Goal: Task Accomplishment & Management: Manage account settings

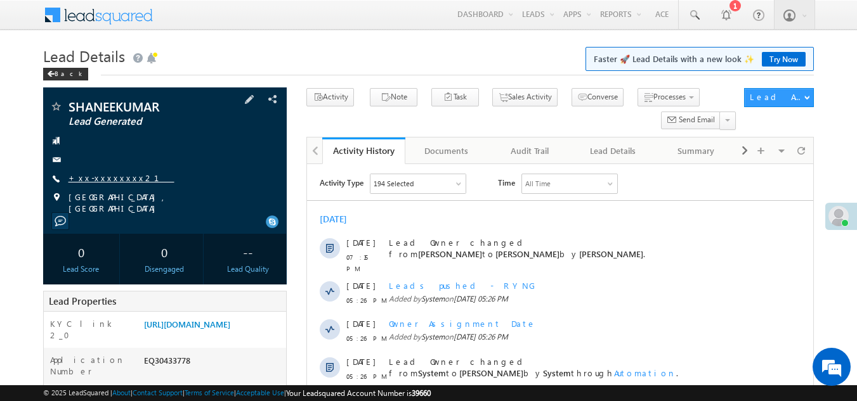
click at [95, 178] on link "+xx-xxxxxxxx21" at bounding box center [121, 177] width 106 height 11
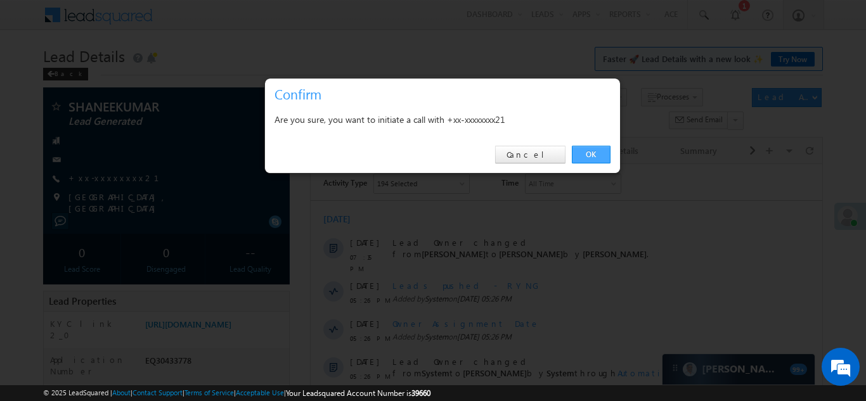
click at [592, 155] on link "OK" at bounding box center [591, 155] width 39 height 18
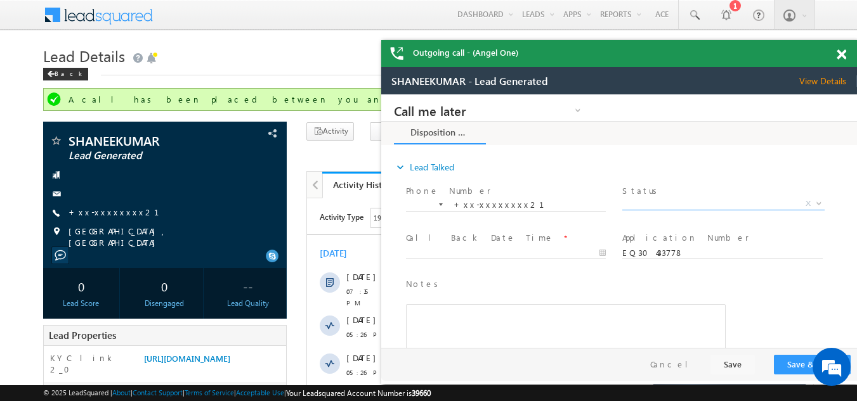
click at [656, 200] on span "X" at bounding box center [723, 204] width 202 height 13
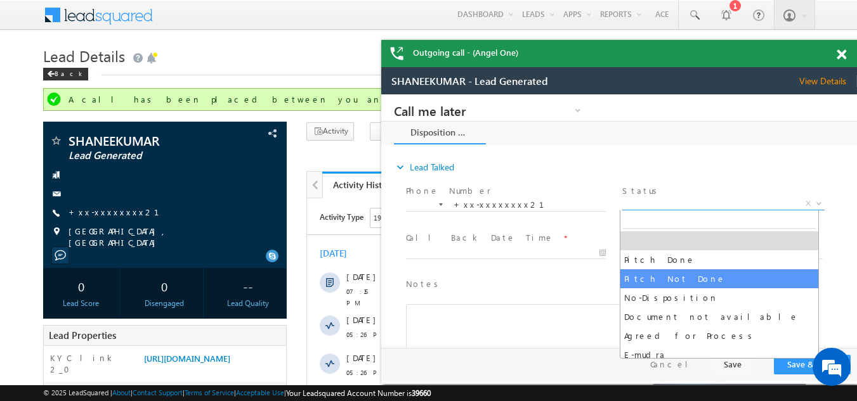
select select "Pitch Not Done"
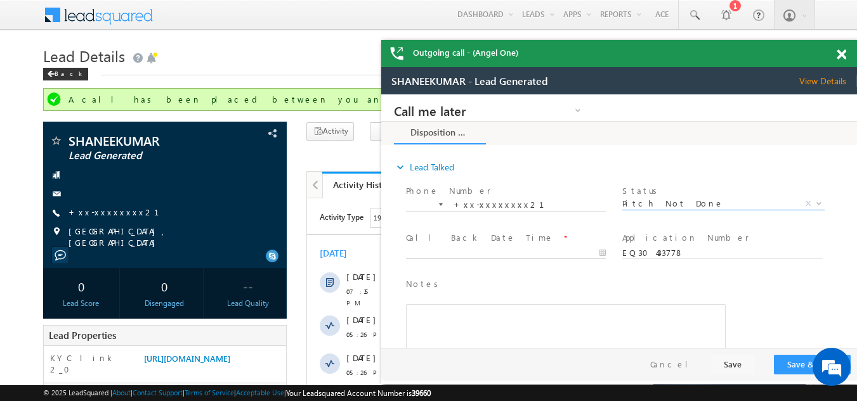
click at [459, 250] on body "Call me later Campaign Success Commitment Cross Sell Customer Drop-off reasons …" at bounding box center [618, 221] width 475 height 254
type input "10/12/25 7:18 PM"
click at [790, 361] on button "Save & Close" at bounding box center [811, 365] width 77 height 20
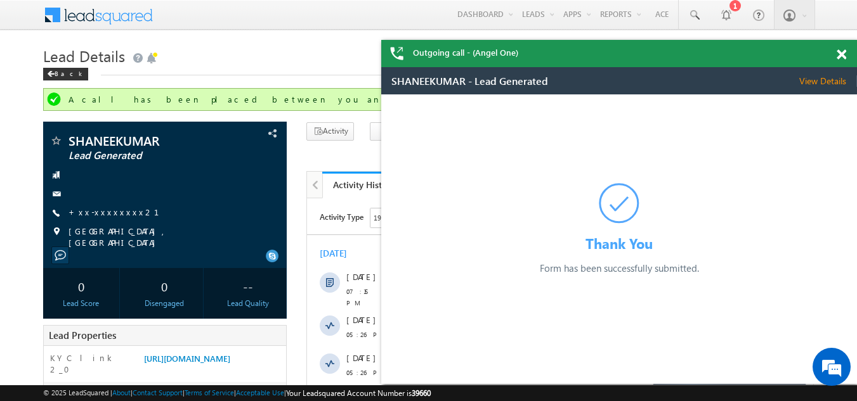
click at [843, 56] on span at bounding box center [841, 54] width 10 height 11
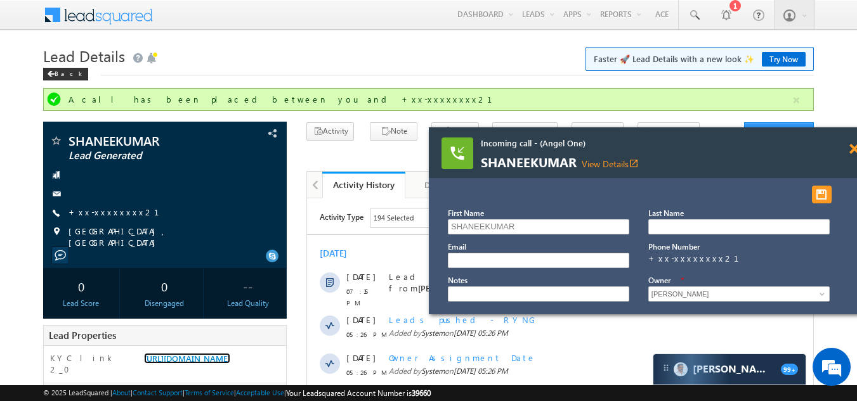
click at [853, 146] on span at bounding box center [854, 149] width 10 height 11
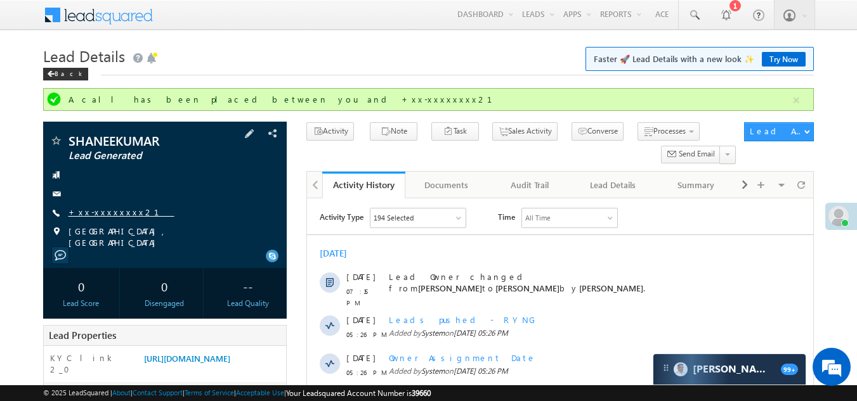
click at [110, 212] on link "+xx-xxxxxxxx21" at bounding box center [121, 212] width 106 height 11
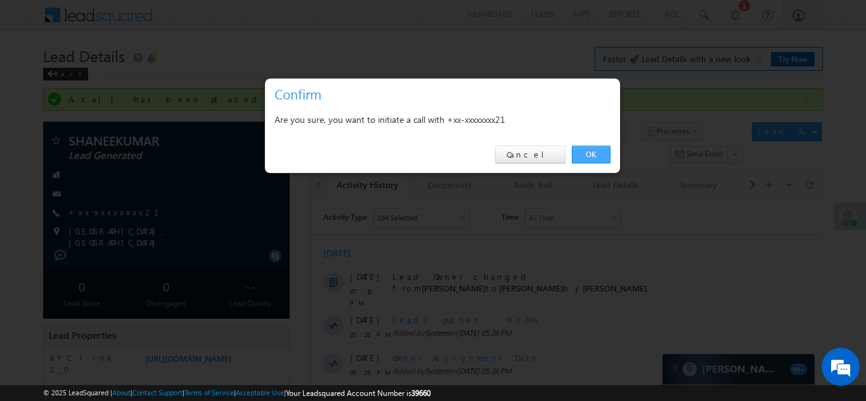
click at [592, 153] on link "OK" at bounding box center [591, 155] width 39 height 18
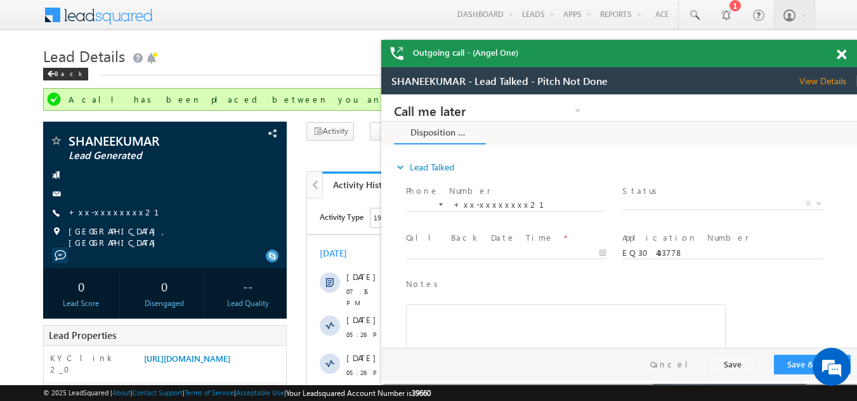
click at [840, 55] on span at bounding box center [841, 54] width 10 height 11
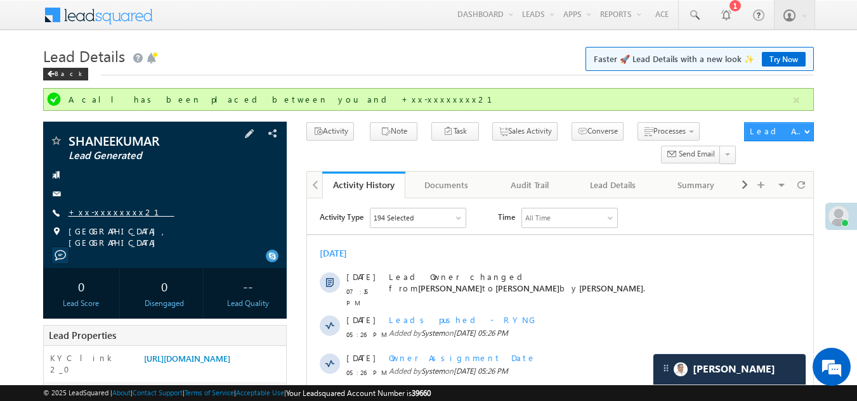
click at [89, 209] on link "+xx-xxxxxxxx21" at bounding box center [121, 212] width 106 height 11
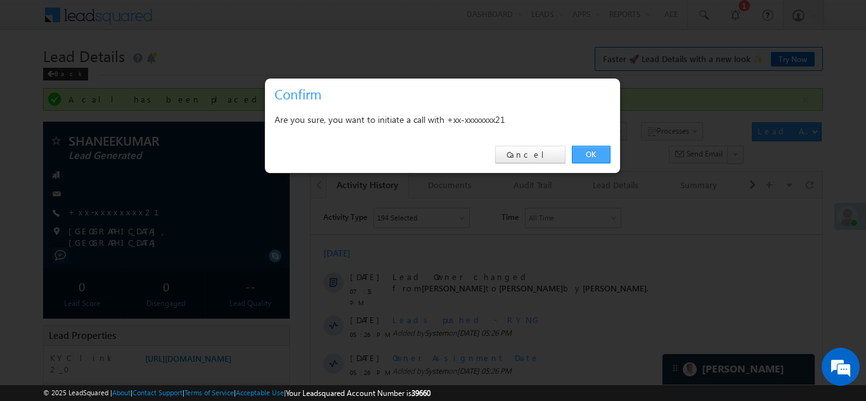
click at [596, 157] on link "OK" at bounding box center [591, 155] width 39 height 18
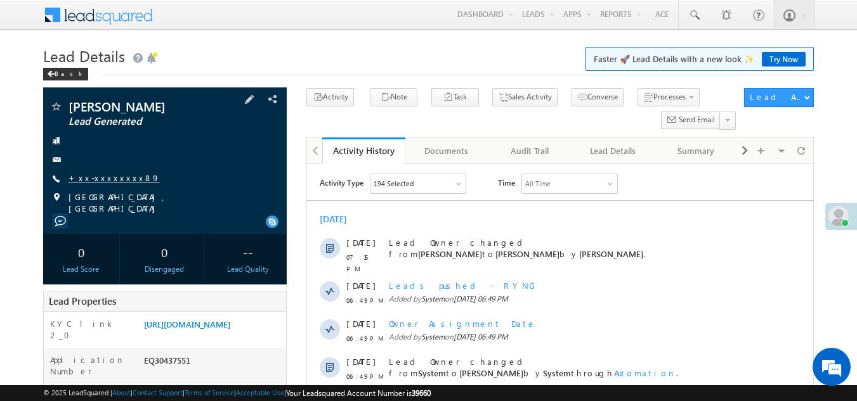
click at [101, 178] on link "+xx-xxxxxxxx89" at bounding box center [113, 177] width 91 height 11
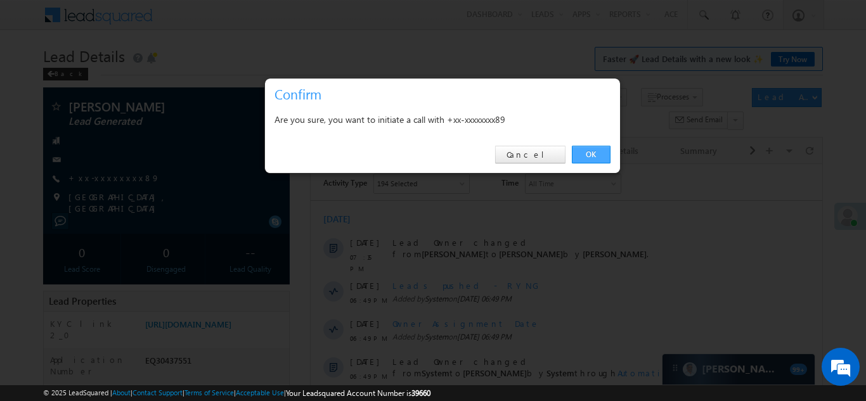
click at [583, 151] on link "OK" at bounding box center [591, 155] width 39 height 18
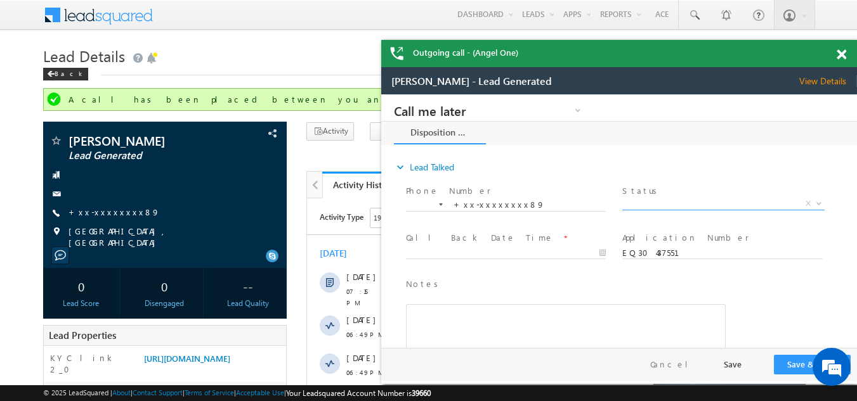
click at [691, 202] on span "X" at bounding box center [723, 204] width 202 height 13
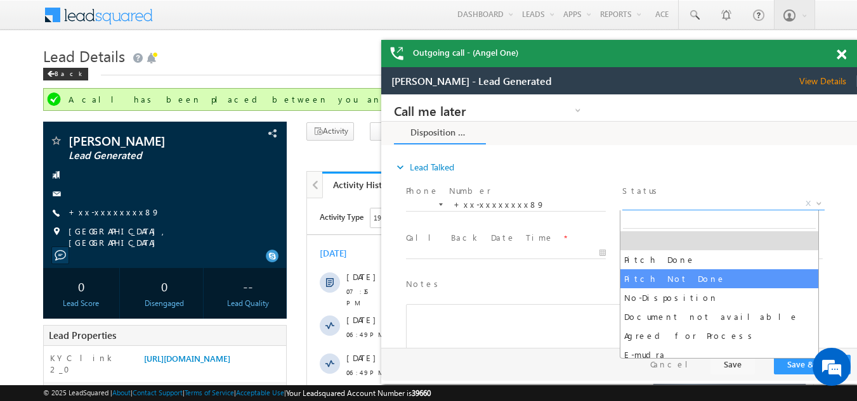
select select "Pitch Not Done"
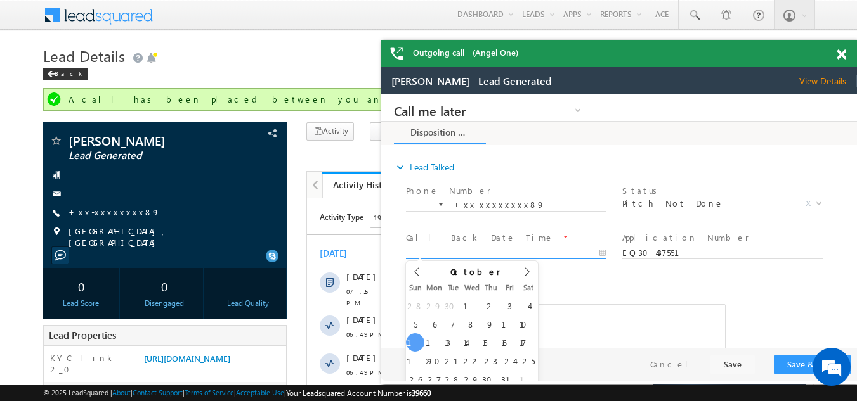
type input "10/12/25 7:32 PM"
click at [468, 253] on body "Call me later Campaign Success Commitment Cross Sell Customer Drop-off reasons …" at bounding box center [618, 221] width 475 height 254
click at [791, 360] on button "Save & Close" at bounding box center [811, 365] width 77 height 20
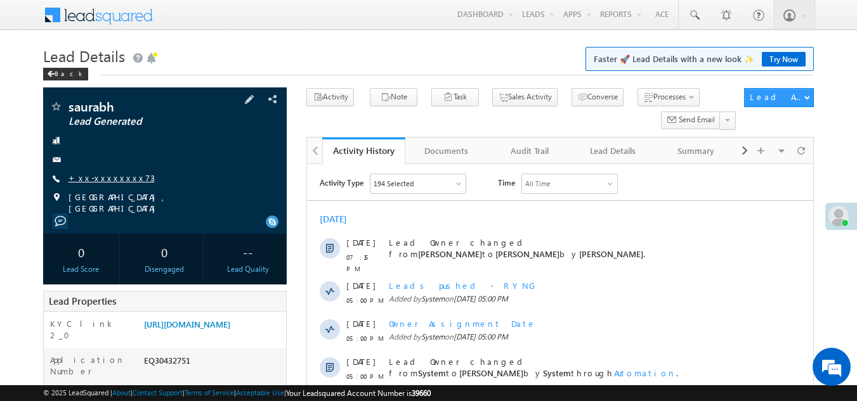
click at [96, 175] on link "+xx-xxxxxxxx73" at bounding box center [111, 177] width 86 height 11
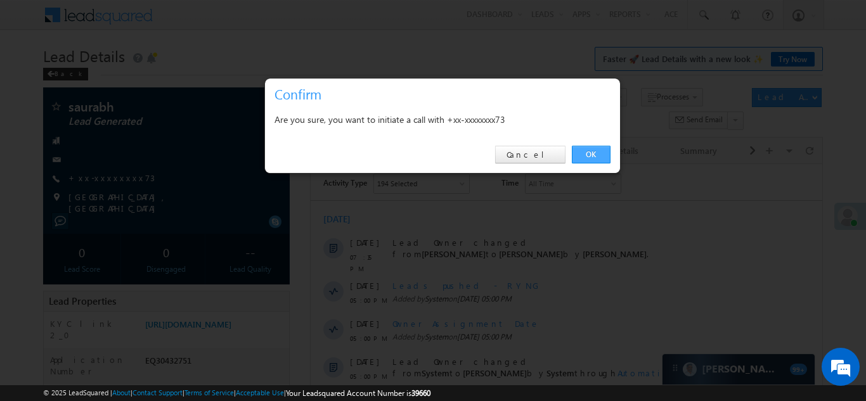
click at [588, 157] on link "OK" at bounding box center [591, 155] width 39 height 18
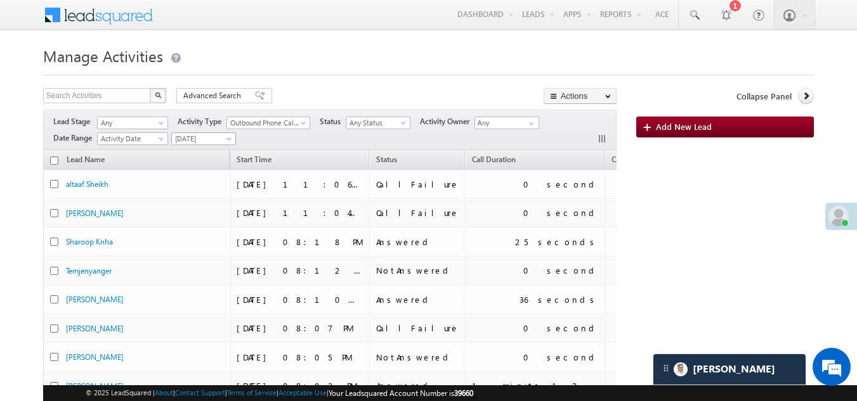
click at [202, 139] on span "[DATE]" at bounding box center [202, 138] width 60 height 11
click at [193, 195] on link "[DATE]" at bounding box center [205, 192] width 64 height 11
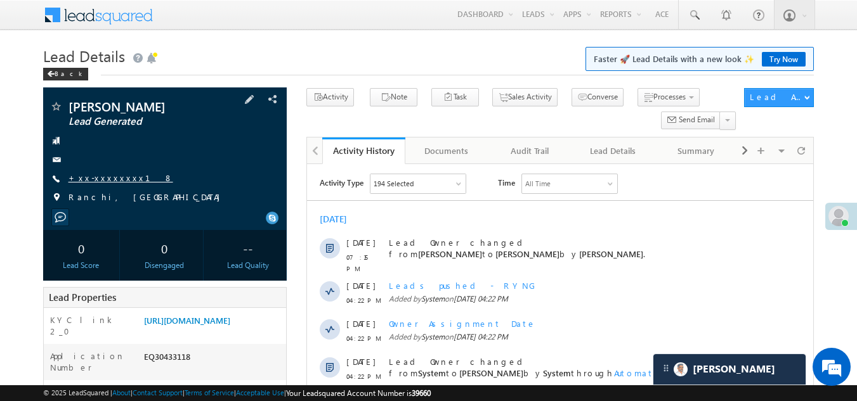
click at [104, 178] on link "+xx-xxxxxxxx18" at bounding box center [120, 177] width 105 height 11
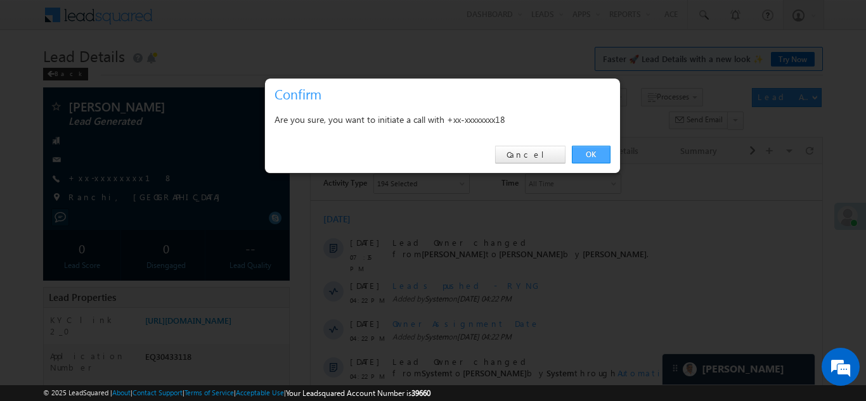
click at [592, 150] on link "OK" at bounding box center [591, 155] width 39 height 18
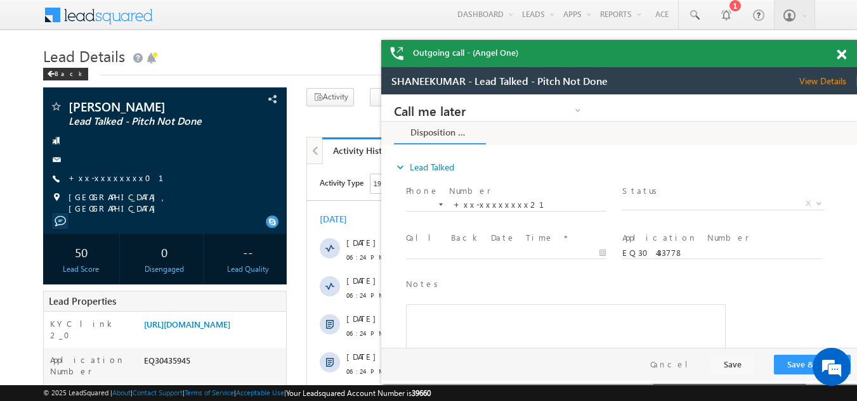
click at [839, 52] on span at bounding box center [841, 54] width 10 height 11
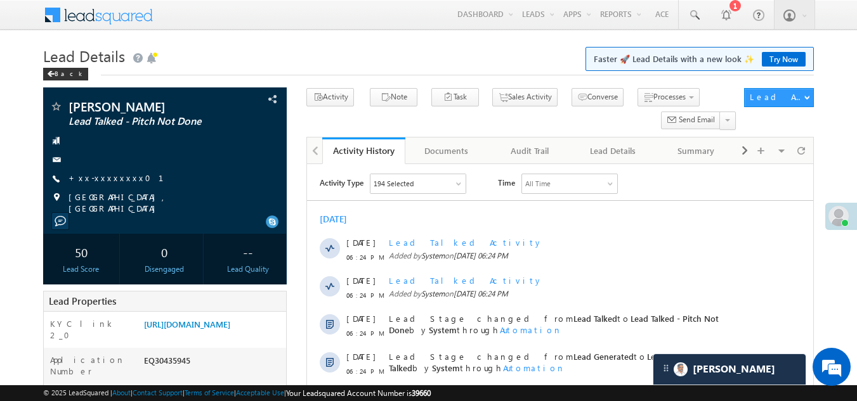
click at [834, 218] on span at bounding box center [838, 216] width 20 height 20
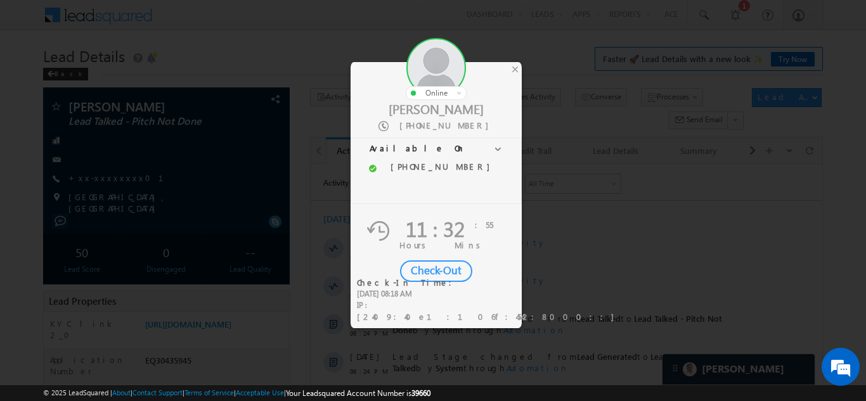
click at [437, 269] on div "Check-Out" at bounding box center [436, 272] width 72 height 22
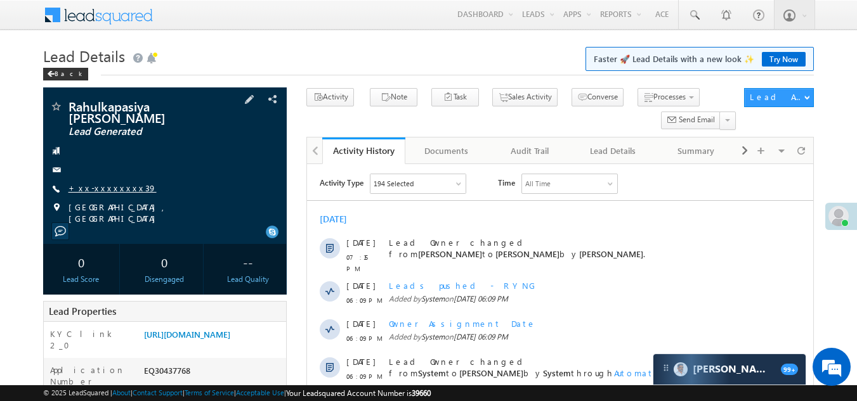
click at [94, 183] on link "+xx-xxxxxxxx39" at bounding box center [112, 188] width 88 height 11
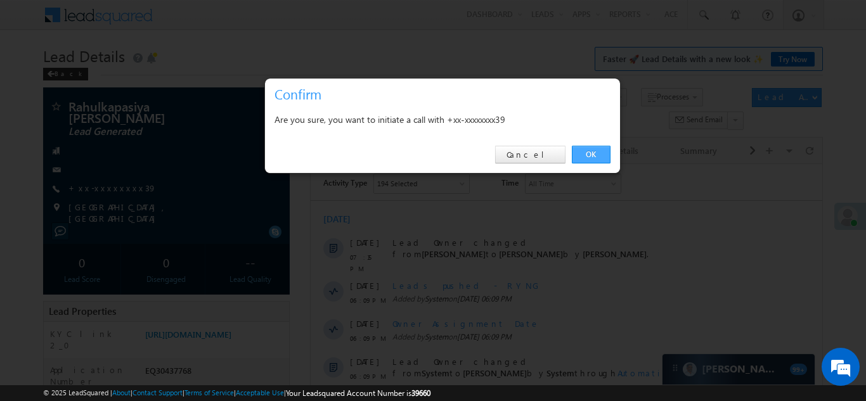
click at [591, 153] on link "OK" at bounding box center [591, 155] width 39 height 18
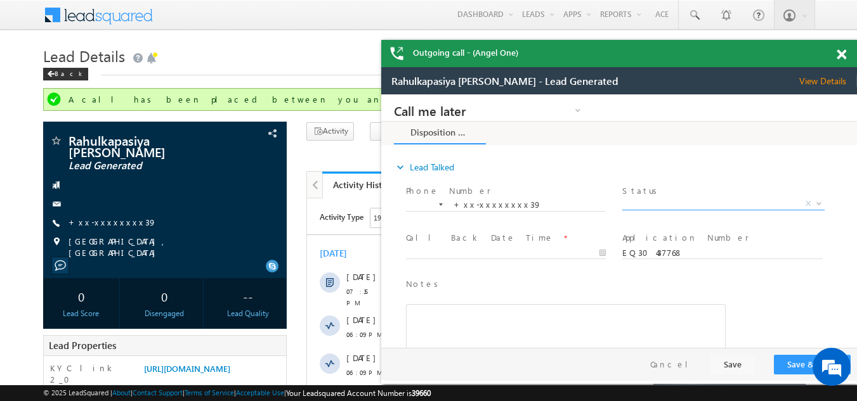
click at [663, 203] on span "X" at bounding box center [723, 204] width 202 height 13
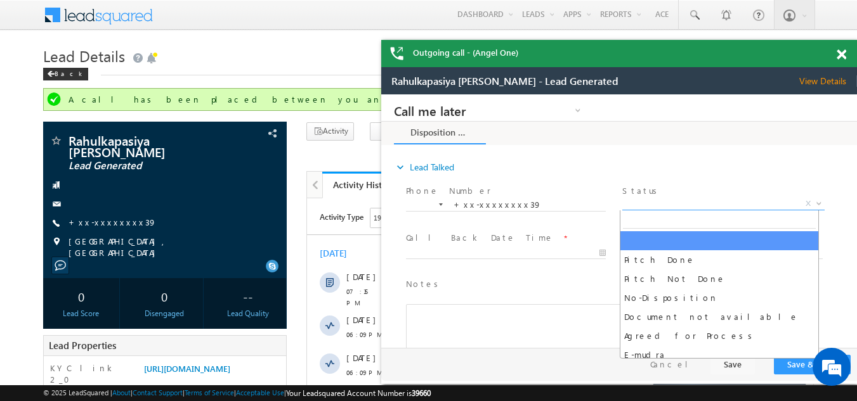
click at [843, 55] on span at bounding box center [841, 54] width 10 height 11
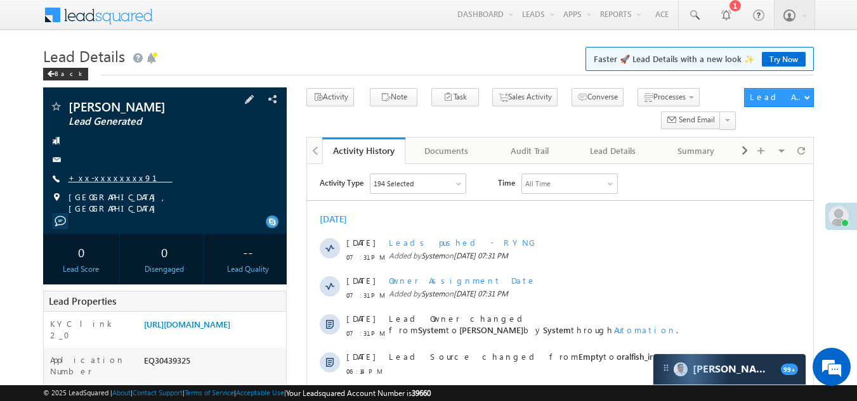
click at [104, 182] on link "+xx-xxxxxxxx91" at bounding box center [120, 177] width 104 height 11
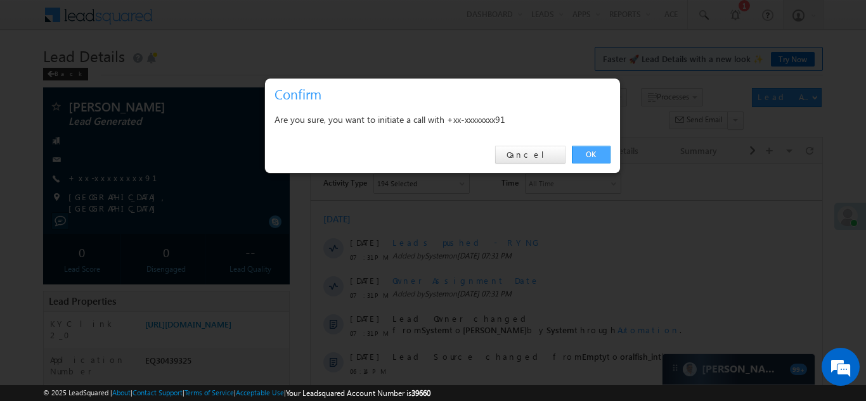
click at [588, 155] on link "OK" at bounding box center [591, 155] width 39 height 18
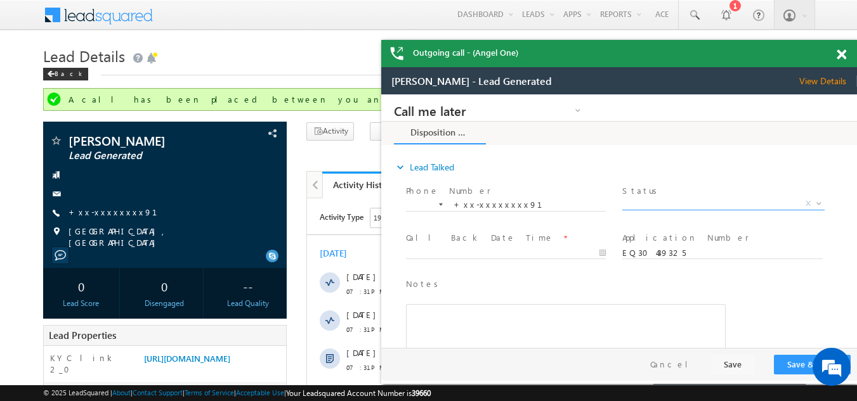
click at [664, 200] on span "X" at bounding box center [723, 204] width 202 height 13
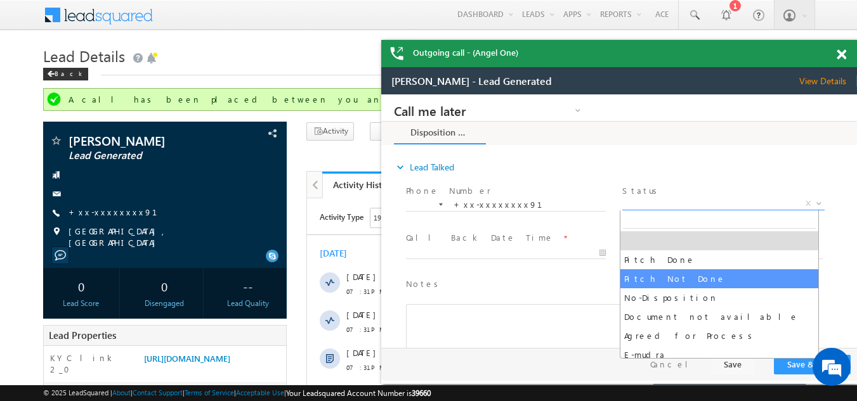
select select "Pitch Not Done"
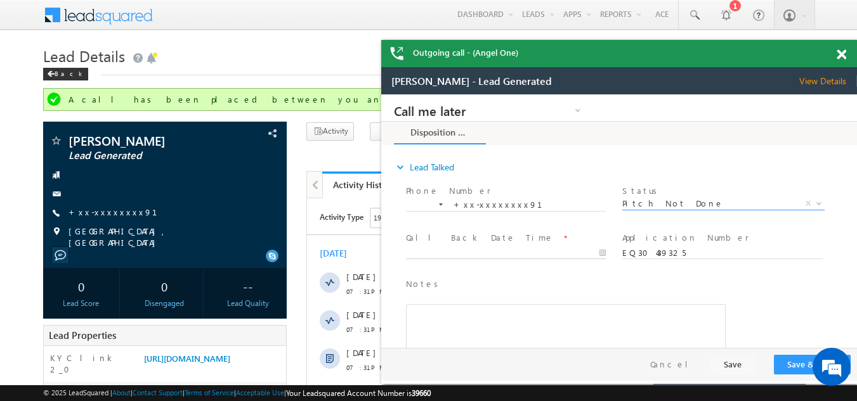
type input "10/12/25 7:42 PM"
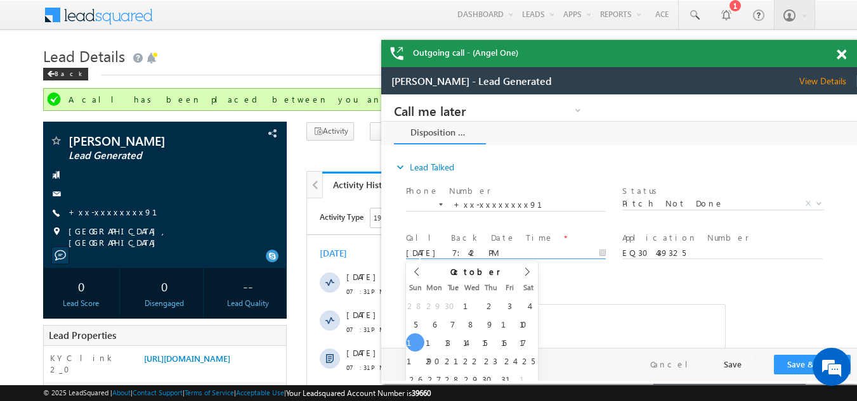
click at [478, 252] on input "10/12/25 7:42 PM" at bounding box center [506, 253] width 200 height 13
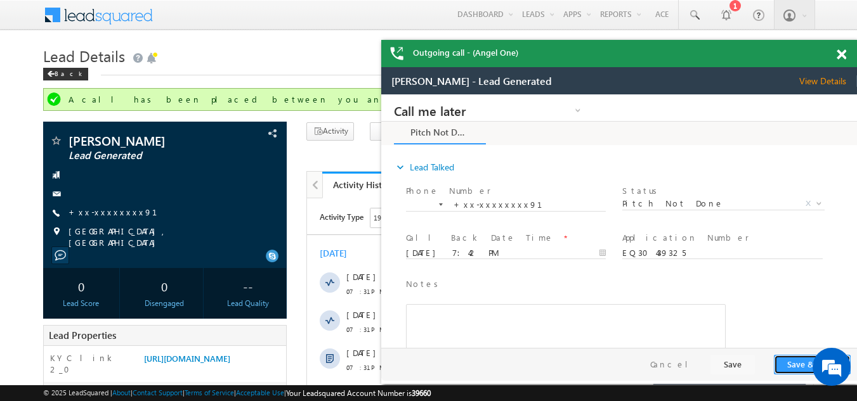
click at [783, 362] on button "Save & Close" at bounding box center [811, 365] width 77 height 20
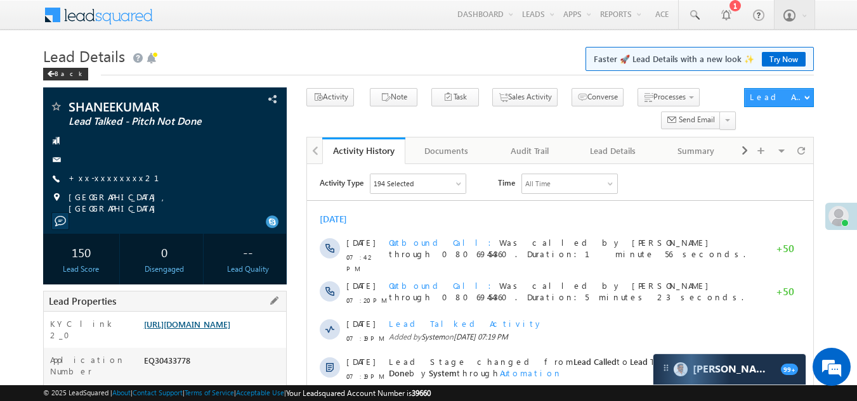
click at [210, 330] on link "[URL][DOMAIN_NAME]" at bounding box center [187, 324] width 86 height 11
click at [94, 175] on link "+xx-xxxxxxxx21" at bounding box center [121, 177] width 106 height 11
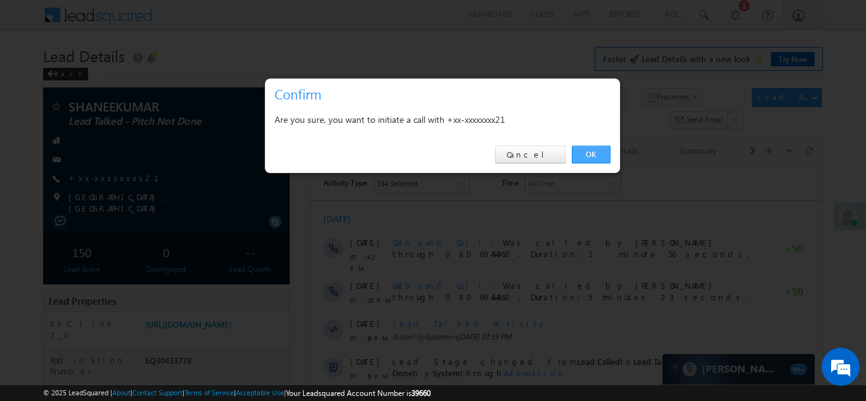
click at [586, 155] on link "OK" at bounding box center [591, 155] width 39 height 18
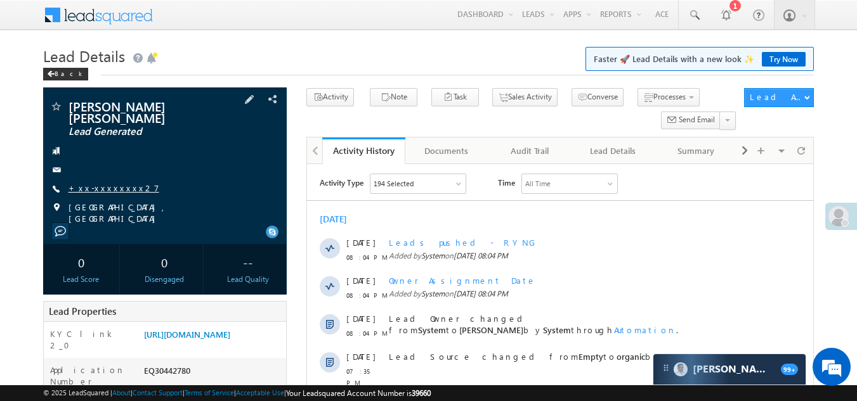
click at [108, 183] on link "+xx-xxxxxxxx27" at bounding box center [113, 188] width 91 height 11
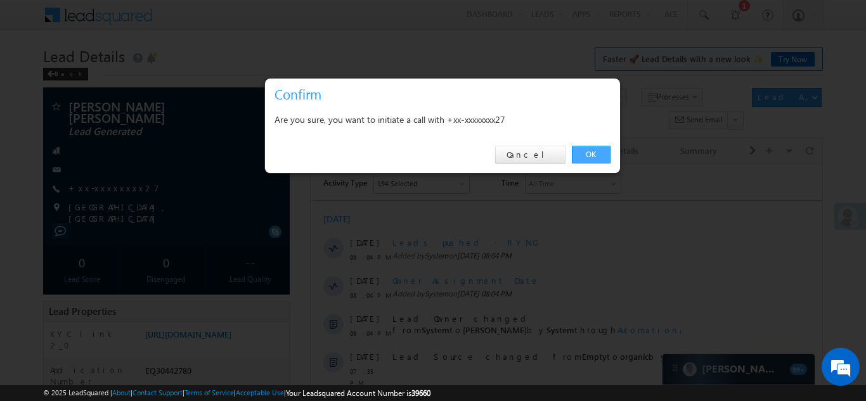
click at [593, 155] on link "OK" at bounding box center [591, 155] width 39 height 18
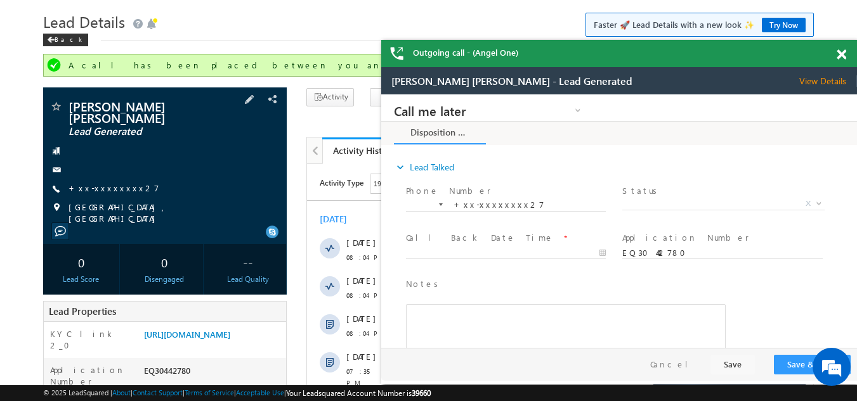
click at [56, 202] on span at bounding box center [55, 208] width 13 height 13
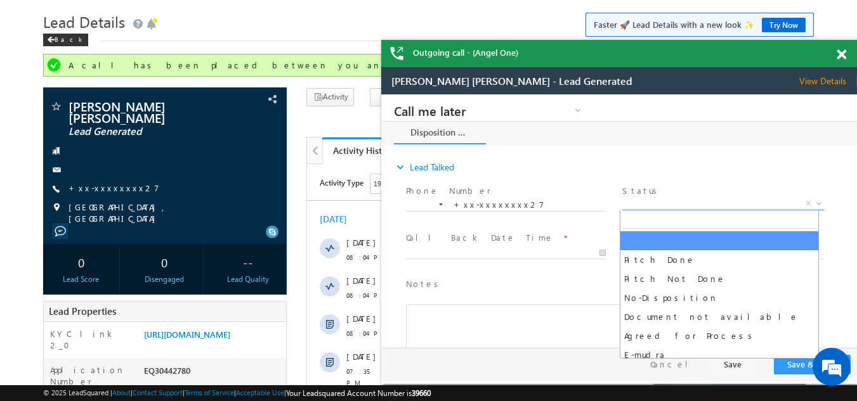
click at [659, 201] on span "X" at bounding box center [723, 204] width 202 height 13
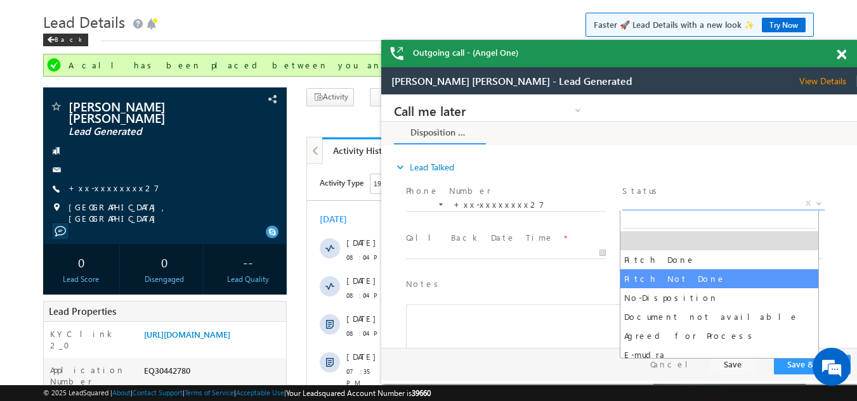
select select "Pitch Not Done"
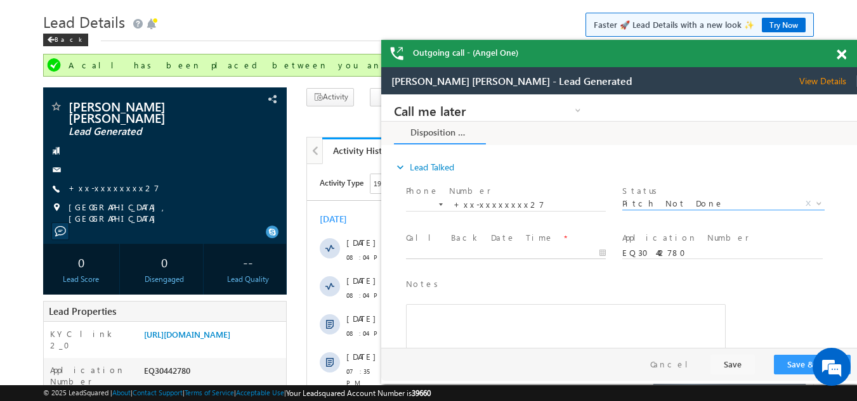
type input "10/12/25 8:14 PM"
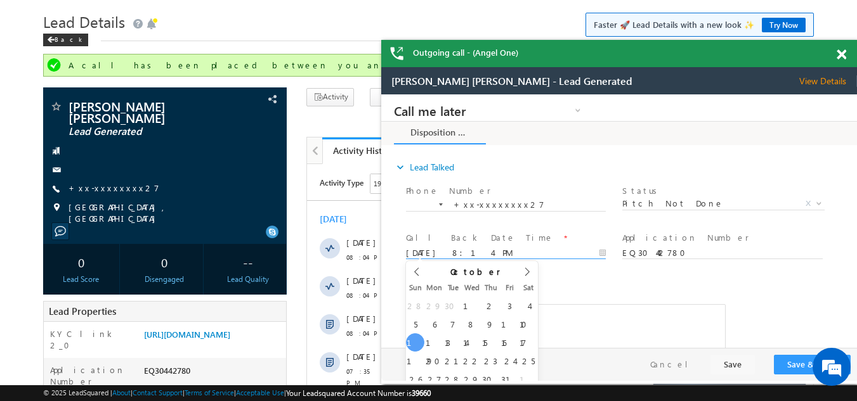
click at [465, 250] on body "Call me later Campaign Success Commitment Cross Sell Customer Drop-off reasons …" at bounding box center [618, 221] width 475 height 254
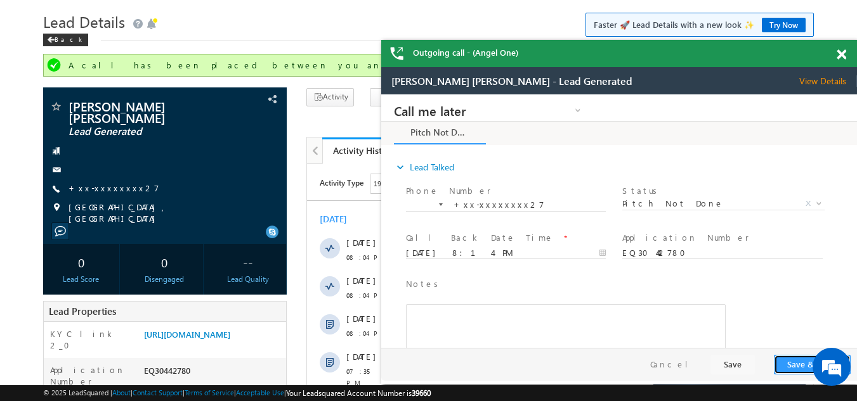
click at [784, 361] on button "Save & Close" at bounding box center [811, 365] width 77 height 20
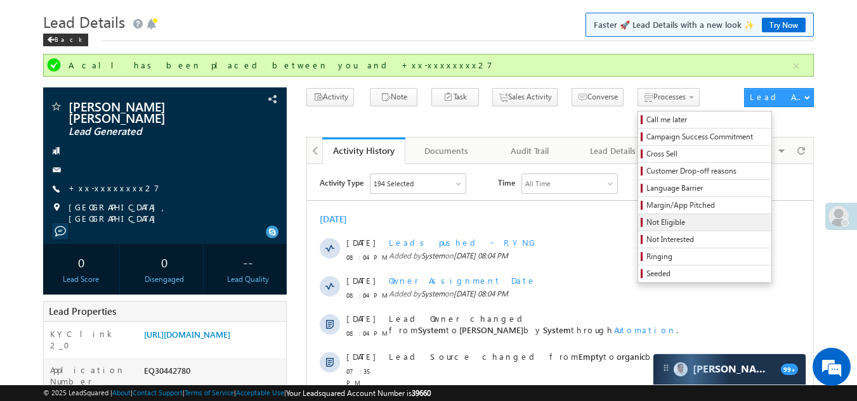
click at [646, 219] on span "Not Eligible" at bounding box center [706, 222] width 120 height 11
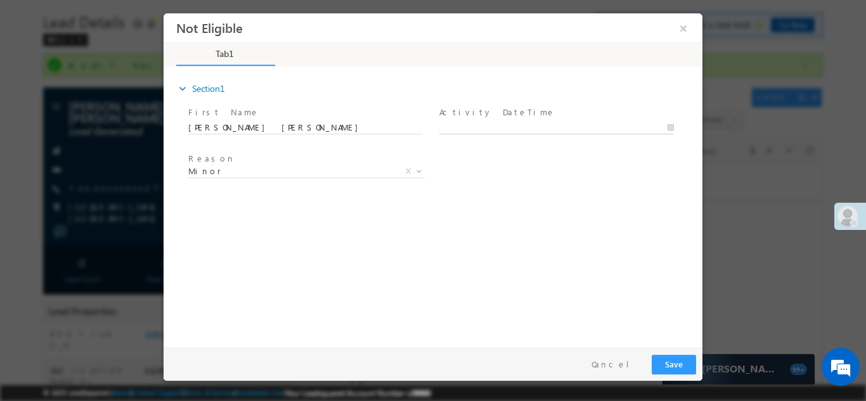
type input "10/12/25 8:16 PM"
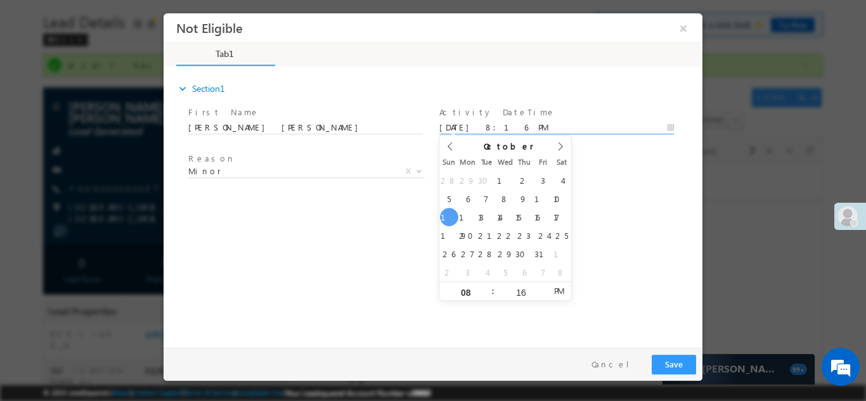
click at [526, 126] on input "10/12/25 8:16 PM" at bounding box center [556, 127] width 235 height 13
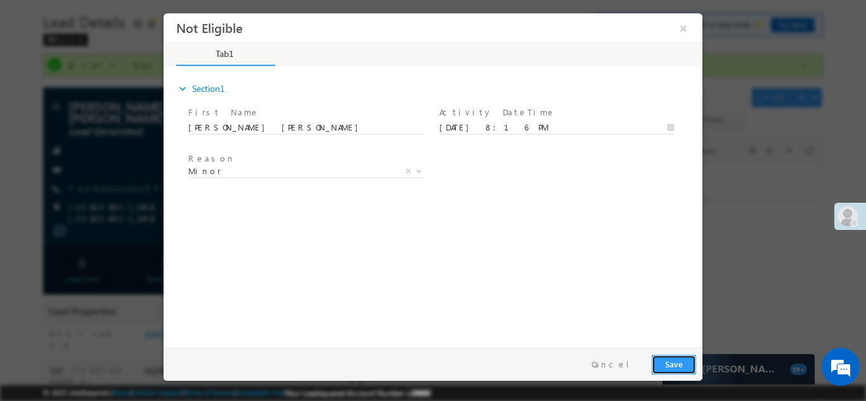
click at [678, 362] on button "Save" at bounding box center [674, 364] width 44 height 20
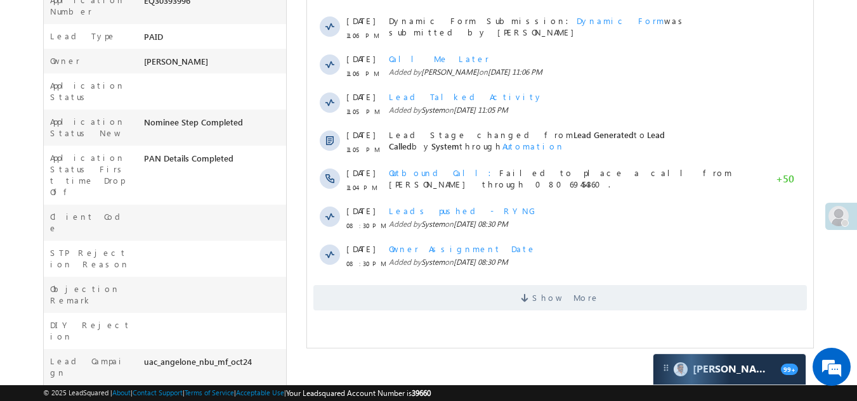
scroll to position [444, 0]
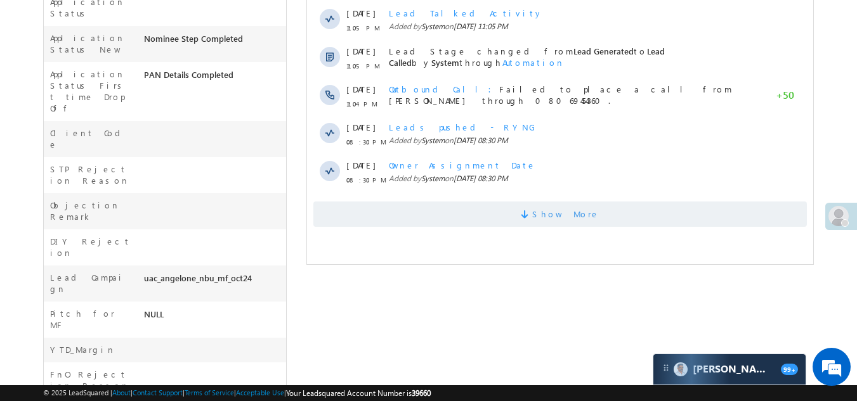
click at [401, 212] on span "Show More" at bounding box center [559, 214] width 493 height 25
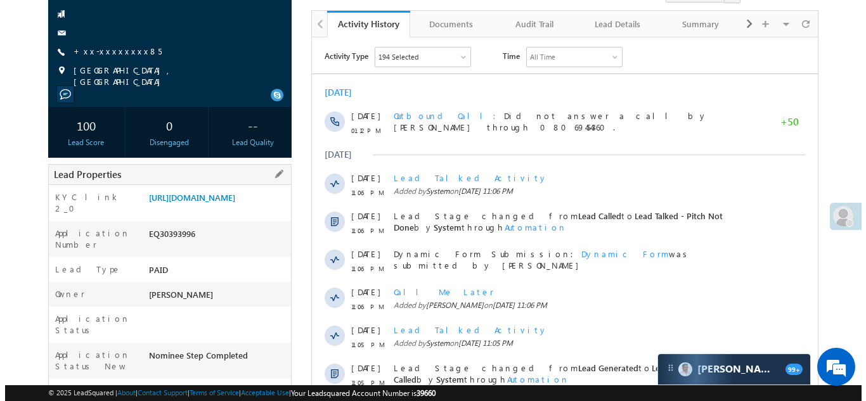
scroll to position [0, 0]
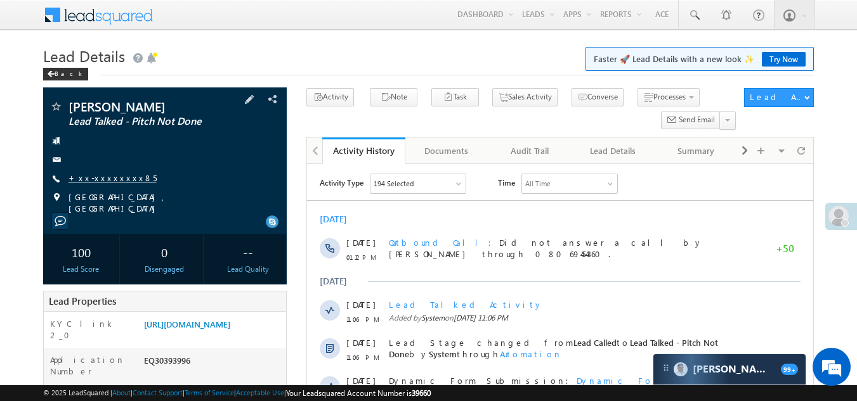
click at [97, 177] on link "+xx-xxxxxxxx85" at bounding box center [112, 177] width 88 height 11
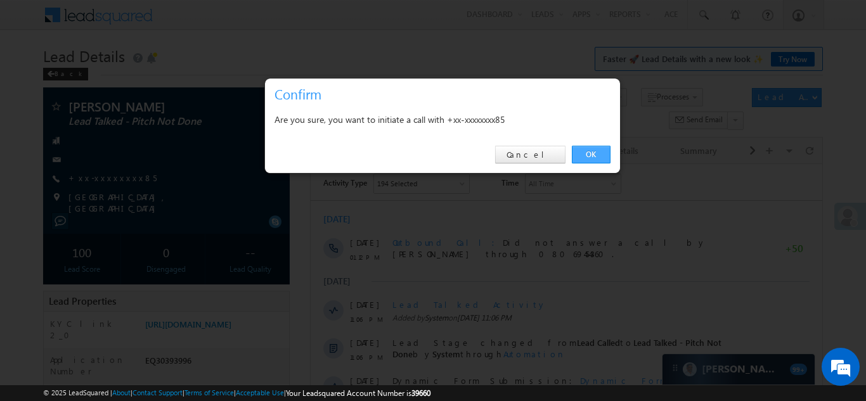
click at [587, 155] on link "OK" at bounding box center [591, 155] width 39 height 18
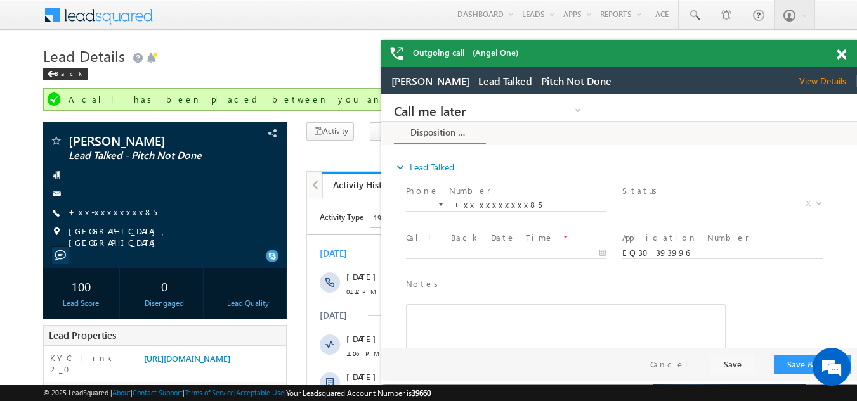
click at [841, 54] on span at bounding box center [841, 54] width 10 height 11
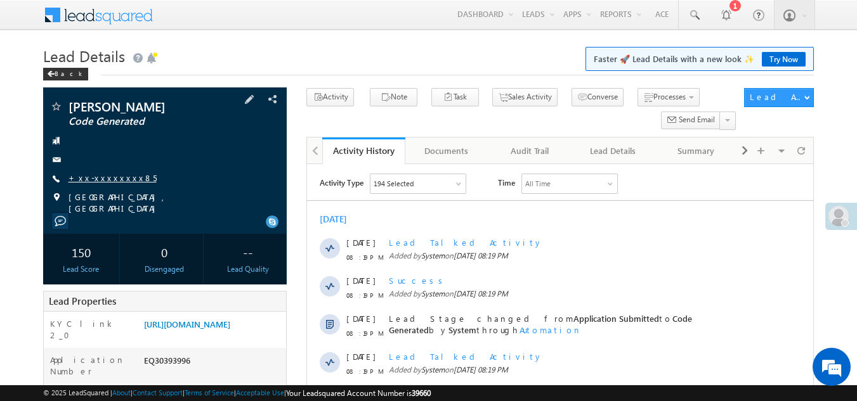
click at [102, 176] on link "+xx-xxxxxxxx85" at bounding box center [112, 177] width 88 height 11
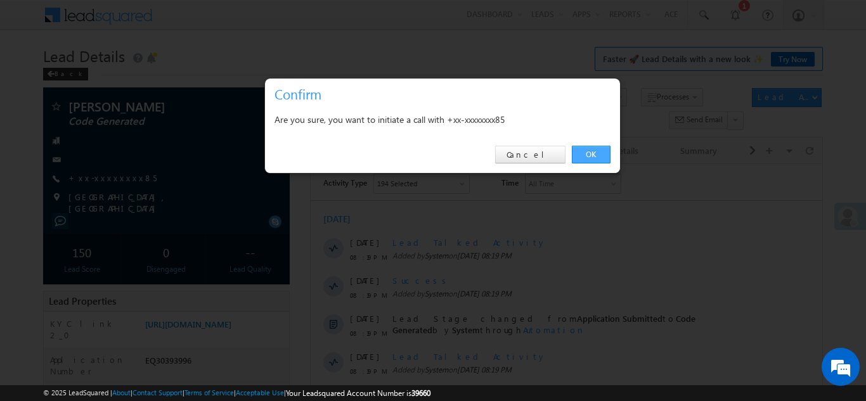
click at [592, 151] on link "OK" at bounding box center [591, 155] width 39 height 18
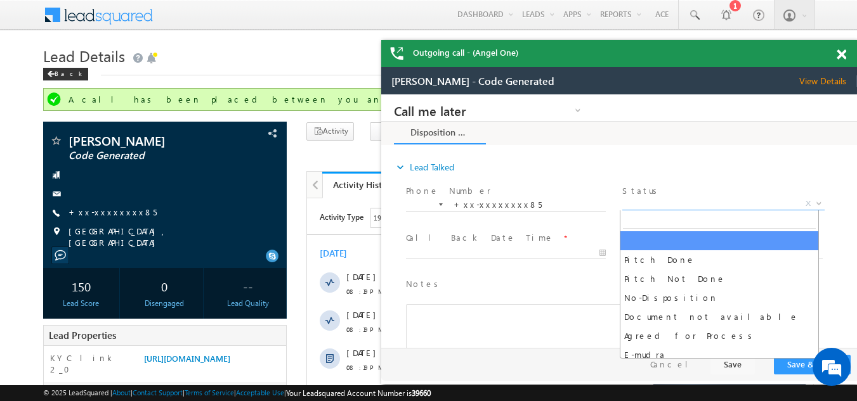
click at [661, 200] on span "X" at bounding box center [723, 204] width 202 height 13
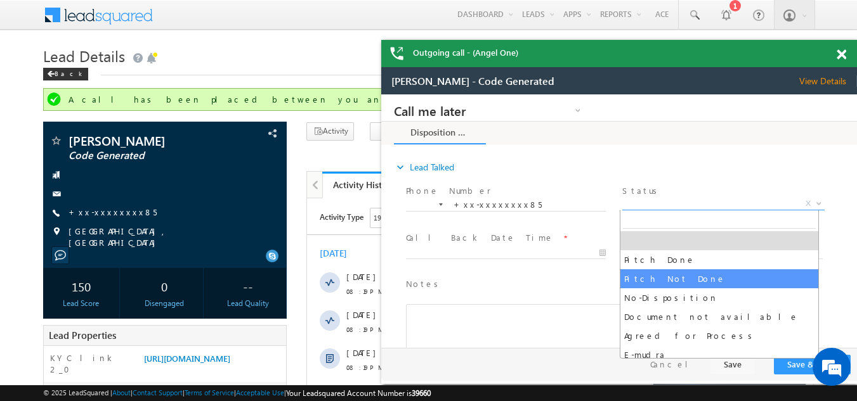
select select "Pitch Not Done"
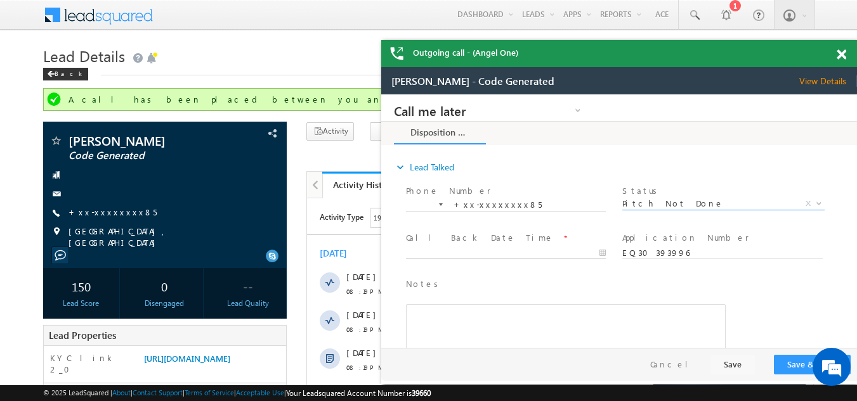
type input "10/12/25 8:20 PM"
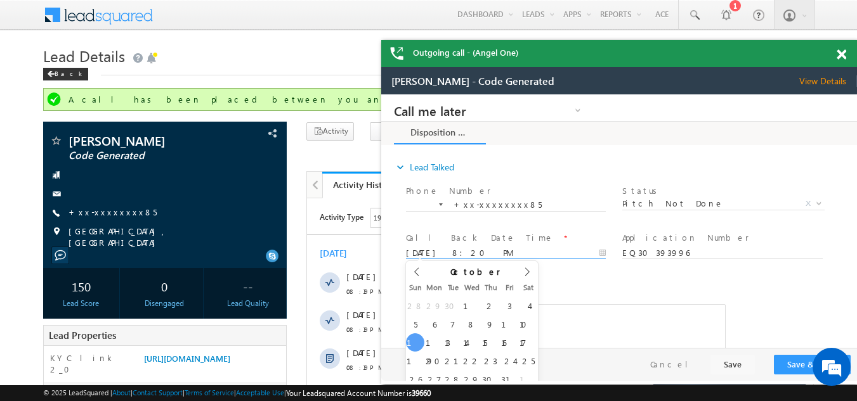
click at [489, 250] on input "10/12/25 8:20 PM" at bounding box center [506, 253] width 200 height 13
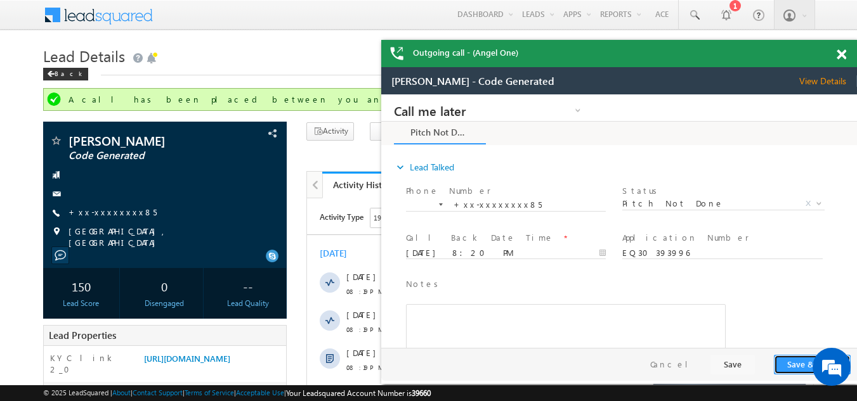
click at [799, 366] on button "Save & Close" at bounding box center [811, 365] width 77 height 20
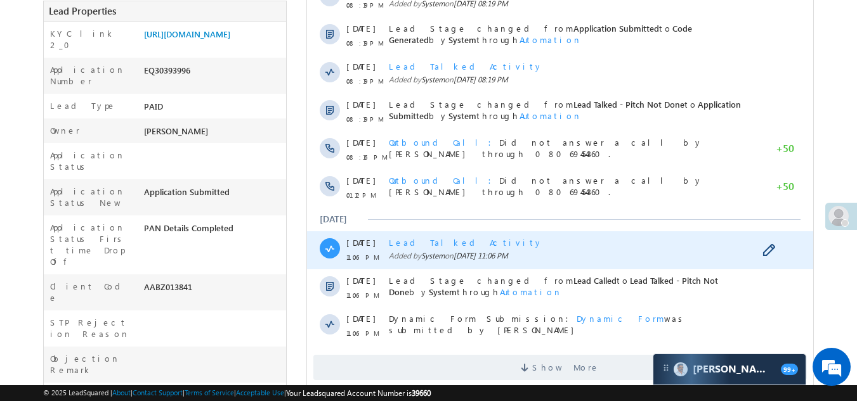
scroll to position [380, 0]
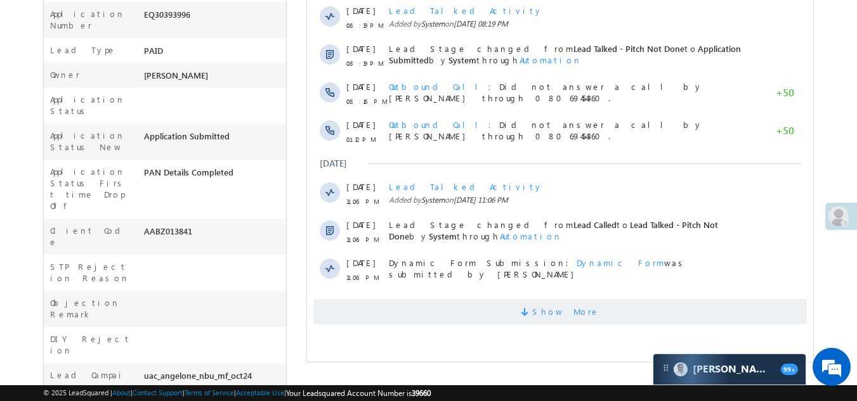
click at [446, 314] on span "Show More" at bounding box center [559, 311] width 493 height 25
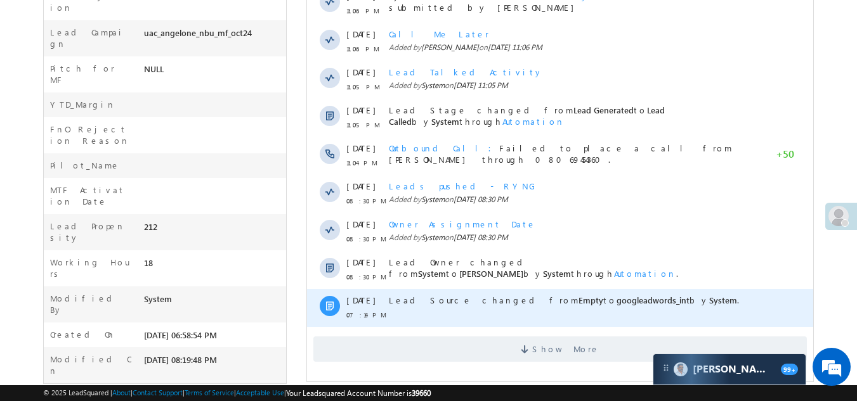
scroll to position [737, 0]
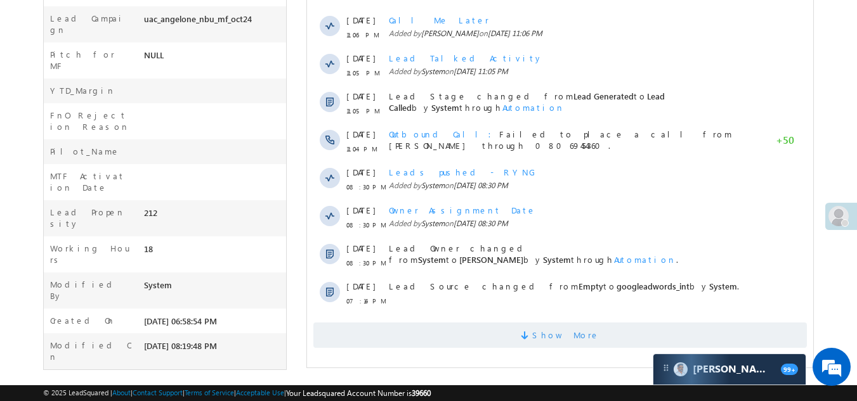
click at [450, 332] on span "Show More" at bounding box center [559, 335] width 493 height 25
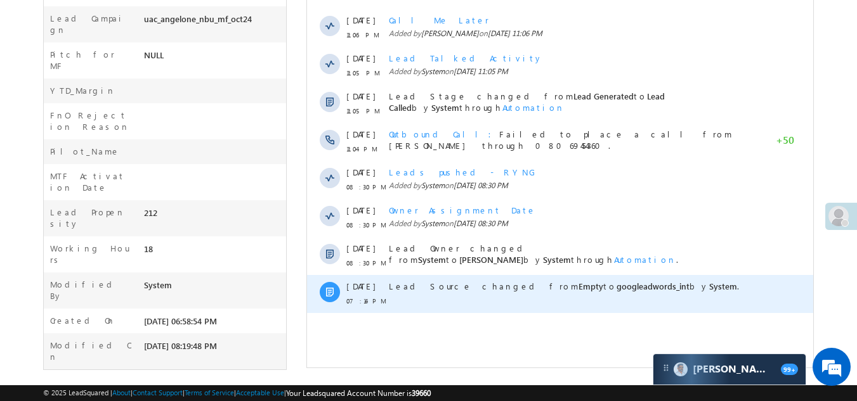
scroll to position [420, 0]
